Goal: Find specific fact: Find specific fact

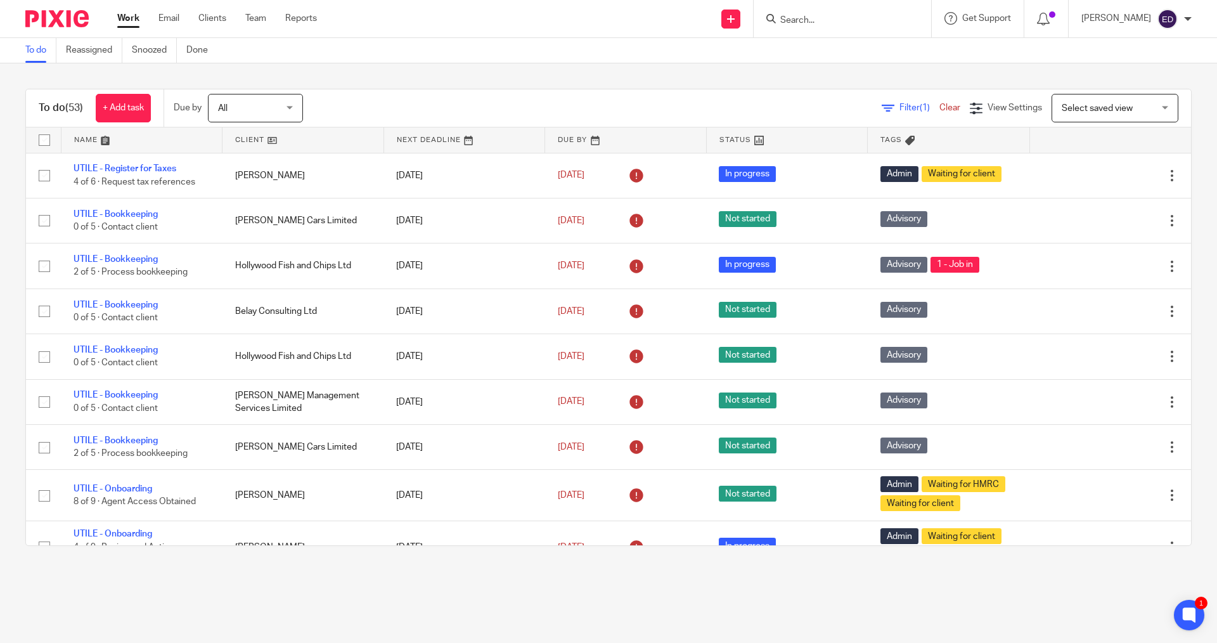
scroll to position [1649, 0]
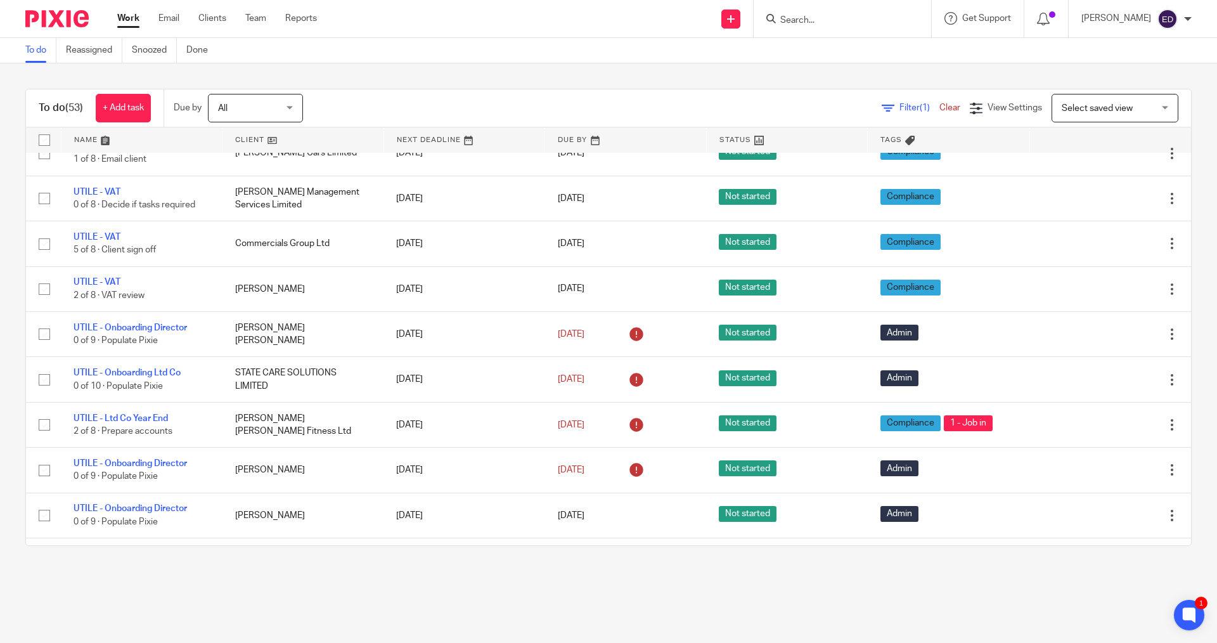
click at [848, 4] on div at bounding box center [843, 18] width 178 height 37
click at [828, 22] on input "Search" at bounding box center [836, 20] width 114 height 11
type input "portal"
click button "submit" at bounding box center [0, 0] width 0 height 0
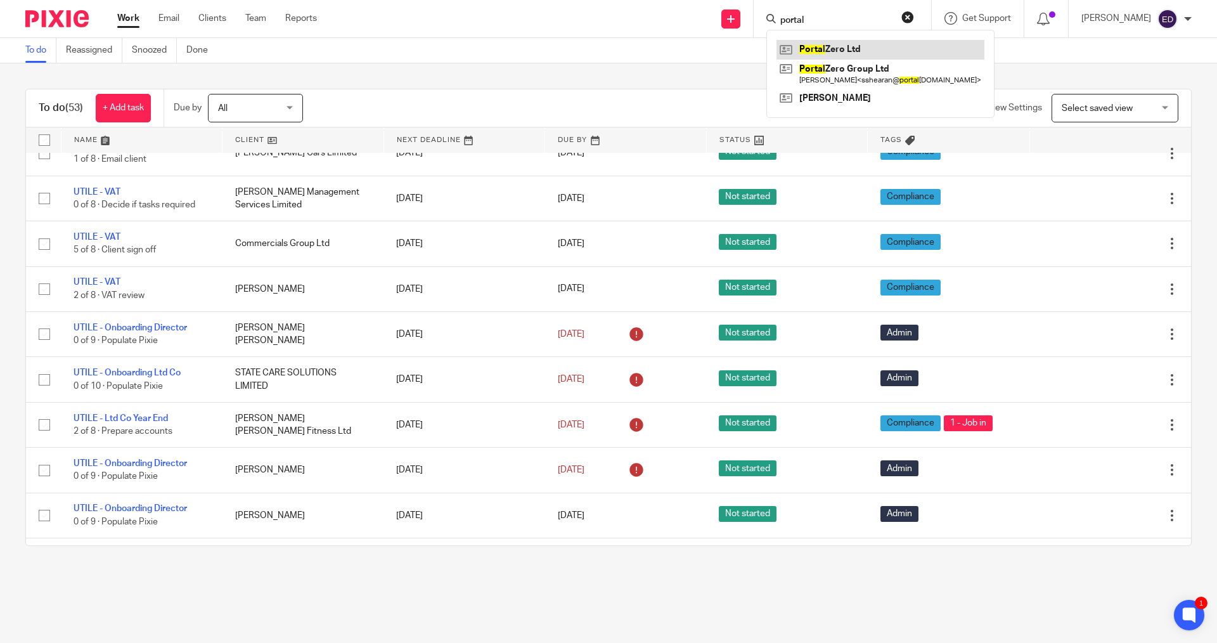
click at [872, 49] on link at bounding box center [881, 49] width 208 height 19
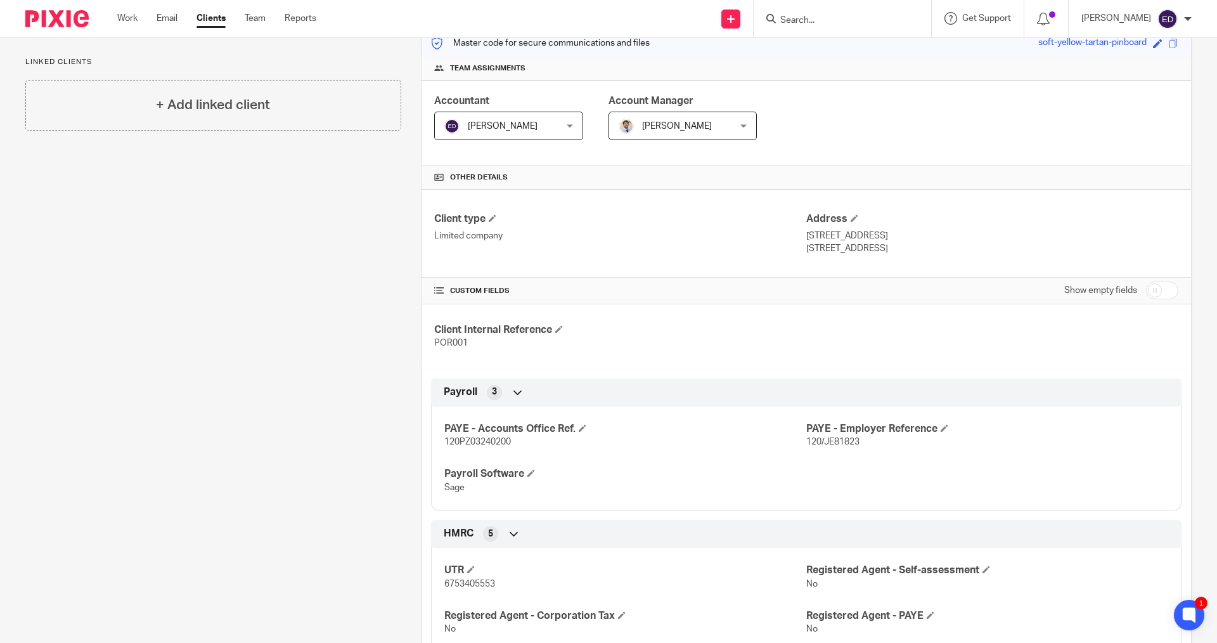
scroll to position [190, 0]
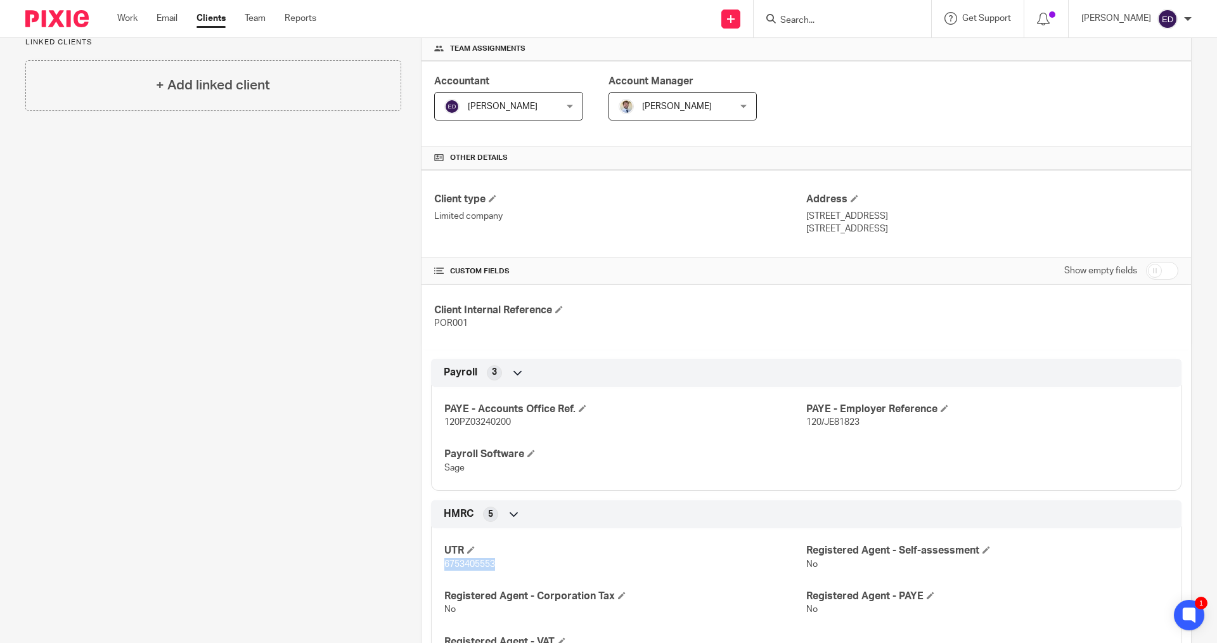
drag, startPoint x: 500, startPoint y: 568, endPoint x: 429, endPoint y: 569, distance: 70.4
click at [431, 569] on div "UTR 6753405553 Registered Agent - Self-assessment No Registered Agent - Corpora…" at bounding box center [806, 598] width 751 height 159
copy span "6753405553"
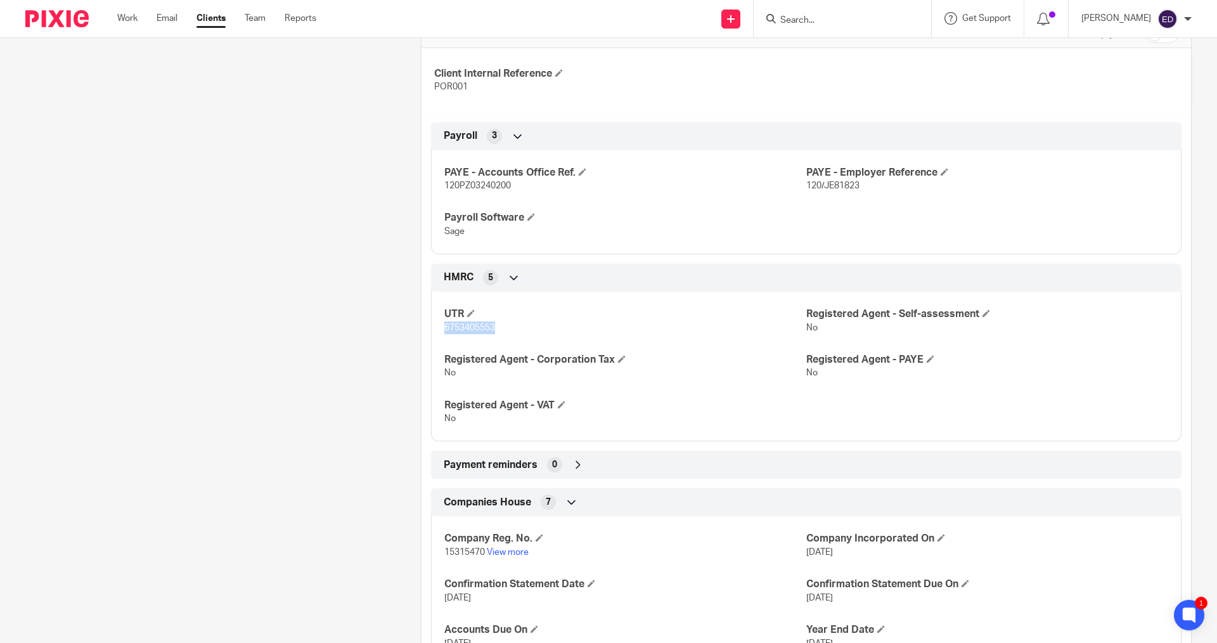
scroll to position [571, 0]
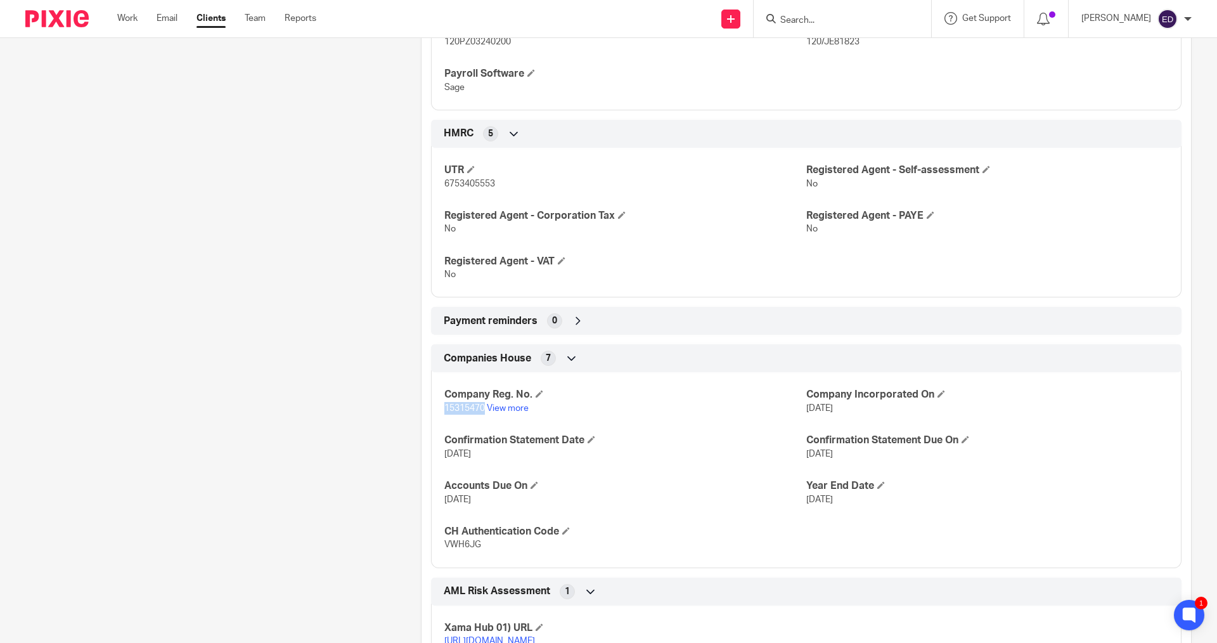
drag, startPoint x: 481, startPoint y: 405, endPoint x: 443, endPoint y: 403, distance: 38.7
click at [444, 403] on p "15315470 View more" at bounding box center [625, 408] width 362 height 13
copy span "15315470"
